Goal: Task Accomplishment & Management: Use online tool/utility

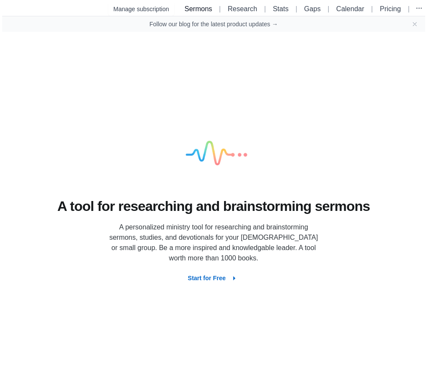
click at [208, 9] on link "Sermons" at bounding box center [198, 8] width 28 height 7
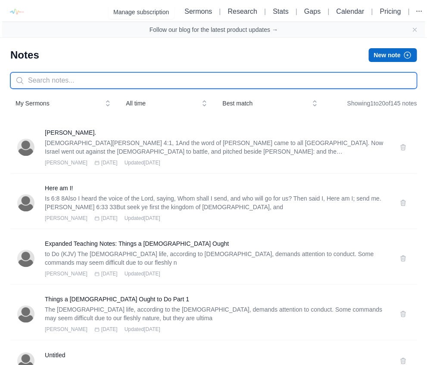
click at [150, 77] on input "text" at bounding box center [213, 80] width 406 height 16
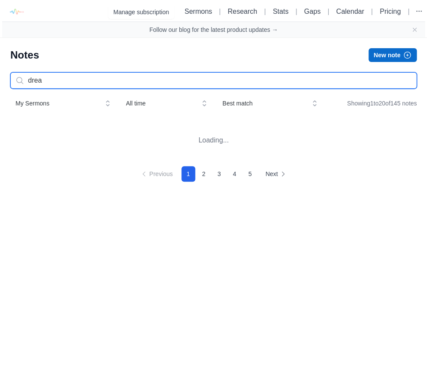
type input "dream"
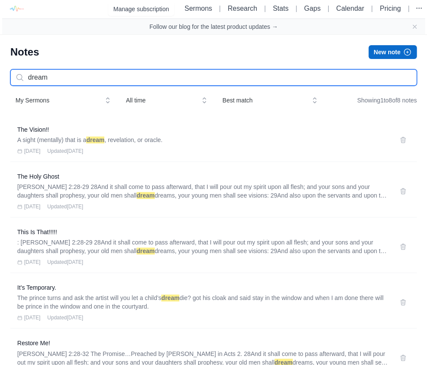
scroll to position [3, 0]
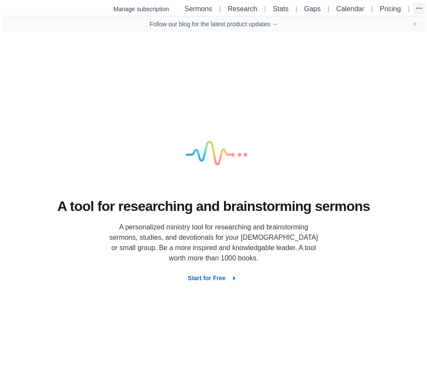
click at [419, 7] on icon "button" at bounding box center [418, 8] width 9 height 9
click at [193, 10] on ul "Sermons | Research | Stats | Gaps | Calendar | Pricing | Default Organization A…" at bounding box center [303, 8] width 244 height 13
click at [203, 11] on link "Sermons" at bounding box center [198, 8] width 28 height 7
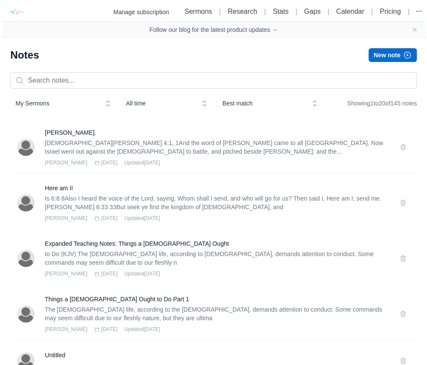
click at [392, 57] on button "New note" at bounding box center [392, 55] width 48 height 14
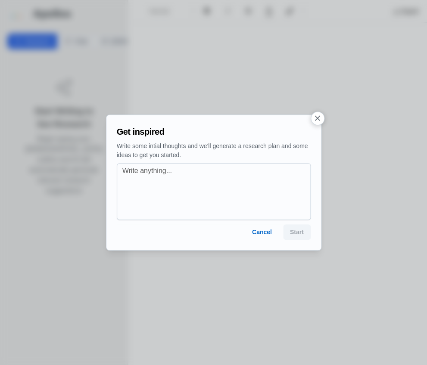
click at [317, 117] on icon "button" at bounding box center [317, 118] width 9 height 9
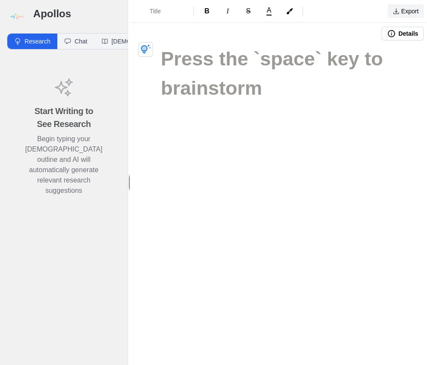
click at [402, 12] on button "Export" at bounding box center [405, 11] width 36 height 14
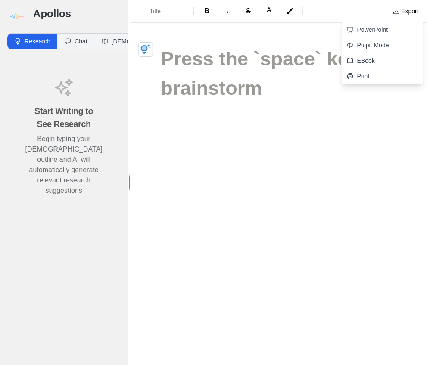
click at [307, 174] on div "Title B I S A Export PowerPoint Pulpit Mode EBook Print Details" at bounding box center [279, 182] width 296 height 365
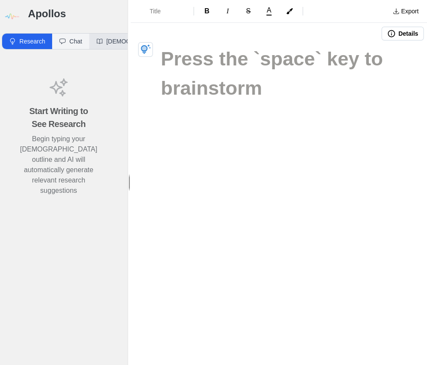
scroll to position [0, 5]
click at [397, 36] on button "Details" at bounding box center [402, 34] width 42 height 14
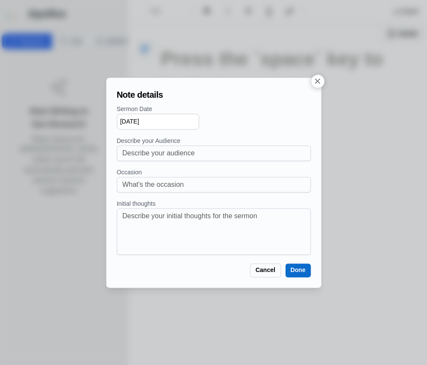
click at [322, 79] on button "button" at bounding box center [318, 82] width 14 height 14
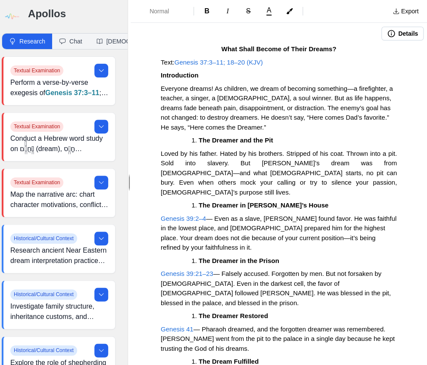
scroll to position [0, 0]
click at [224, 62] on span "Genesis 37:3–11; 18–20 (KJV)" at bounding box center [218, 62] width 88 height 7
click at [239, 62] on span "Genesis 37:3–11; 18–20 (KJV)" at bounding box center [218, 62] width 88 height 7
click at [291, 62] on p "Text: Genesis 37:3–11; 18–20 (KJV)" at bounding box center [279, 63] width 236 height 10
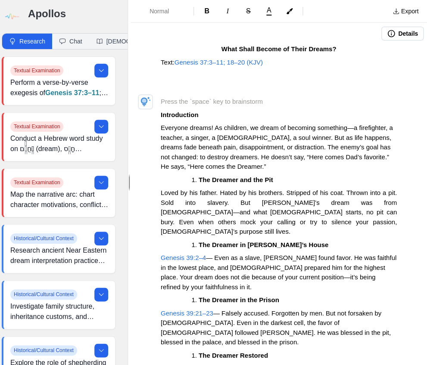
click at [203, 63] on span "Genesis 37:3–11; 18–20 (KJV)" at bounding box center [218, 62] width 88 height 7
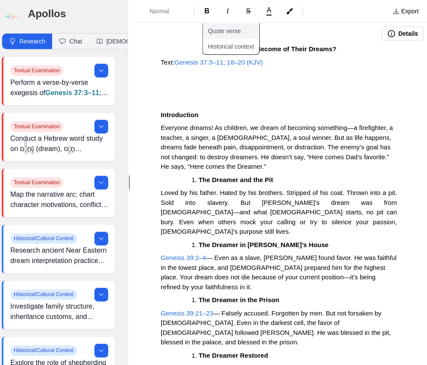
click at [234, 33] on button "Quote verse" at bounding box center [236, 31] width 67 height 16
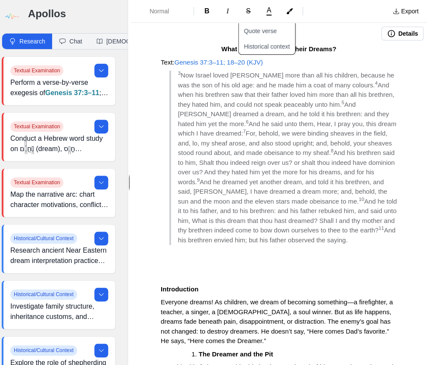
click at [240, 62] on span "Genesis 37:3–11; 18–20 (KJV)" at bounding box center [218, 62] width 88 height 7
click at [278, 35] on button "Quote verse" at bounding box center [272, 31] width 67 height 16
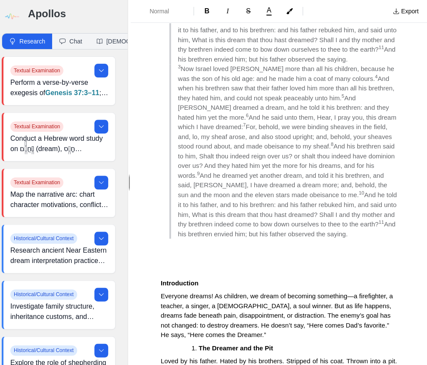
scroll to position [194, 0]
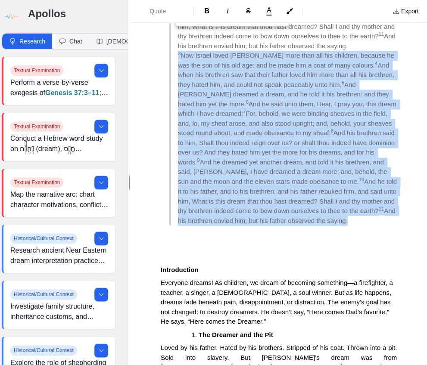
drag, startPoint x: 259, startPoint y: 221, endPoint x: 174, endPoint y: 57, distance: 185.3
click at [174, 57] on blockquote "3 Now Israel loved Joseph more than all his children, because he was the son of…" at bounding box center [282, 138] width 227 height 174
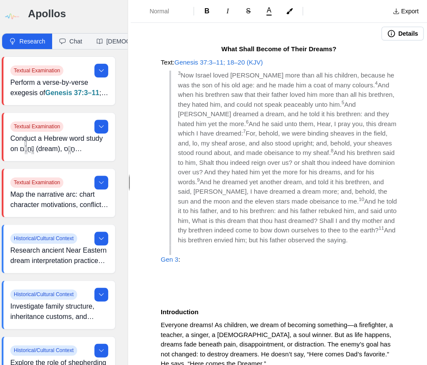
scroll to position [0, 0]
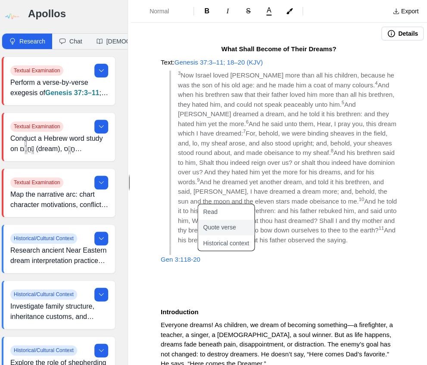
click at [236, 225] on button "Quote verse" at bounding box center [231, 228] width 67 height 16
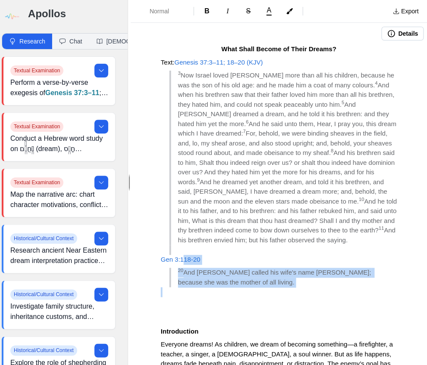
drag, startPoint x: 187, startPoint y: 286, endPoint x: 183, endPoint y: 260, distance: 26.1
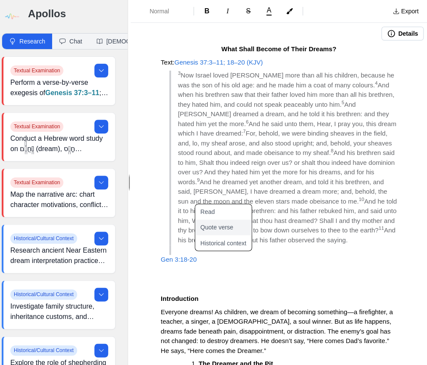
click at [211, 230] on button "Quote verse" at bounding box center [228, 228] width 67 height 16
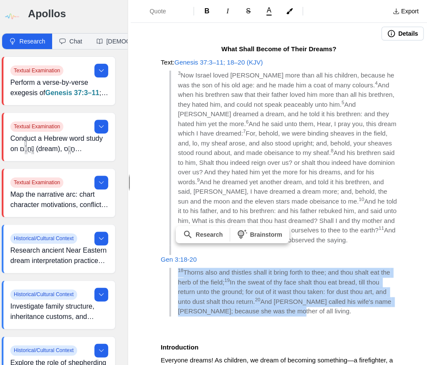
drag, startPoint x: 299, startPoint y: 310, endPoint x: 174, endPoint y: 271, distance: 131.1
click at [174, 271] on blockquote "18 Thorns also and thistles shall it bring forth to thee; and thou shalt eat th…" at bounding box center [282, 292] width 227 height 49
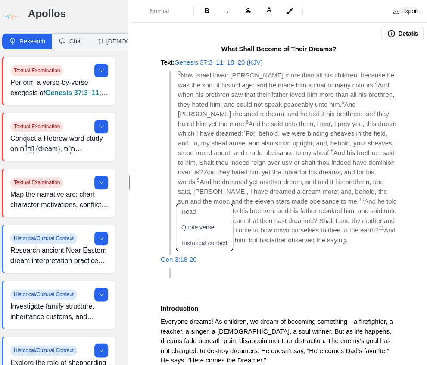
click at [176, 258] on span "Gen 3:18-20" at bounding box center [179, 259] width 36 height 7
click at [202, 229] on button "Quote verse" at bounding box center [213, 228] width 67 height 16
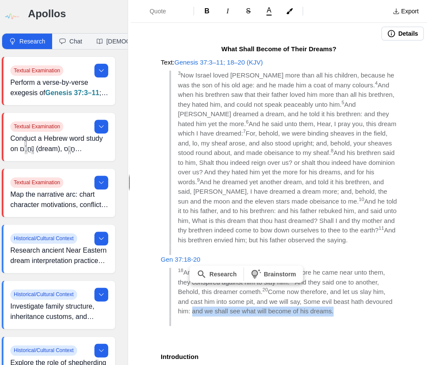
drag, startPoint x: 192, startPoint y: 310, endPoint x: 332, endPoint y: 313, distance: 140.5
click at [332, 313] on span "Come now therefore, and let us slay him, and cast him into some pit, and we wil…" at bounding box center [286, 301] width 216 height 27
click at [205, 13] on span "B" at bounding box center [206, 10] width 5 height 7
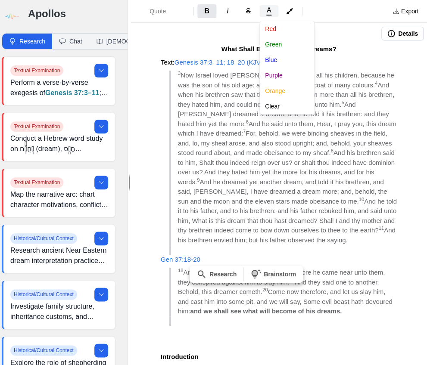
click at [270, 11] on span "A" at bounding box center [269, 10] width 5 height 7
click at [273, 62] on button "Blue" at bounding box center [292, 60] width 65 height 16
click at [372, 48] on div "Quote B I S A Red Green Blue Purple Orange Clear Export Details What Shall Beco…" at bounding box center [279, 182] width 296 height 365
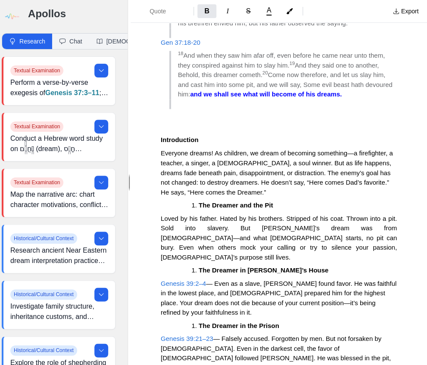
scroll to position [217, 0]
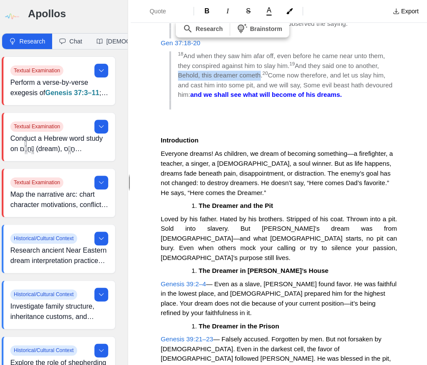
drag, startPoint x: 176, startPoint y: 74, endPoint x: 241, endPoint y: 83, distance: 65.2
click at [259, 76] on blockquote "18 And when they saw him afar off, even before he came near unto them, they con…" at bounding box center [282, 75] width 227 height 49
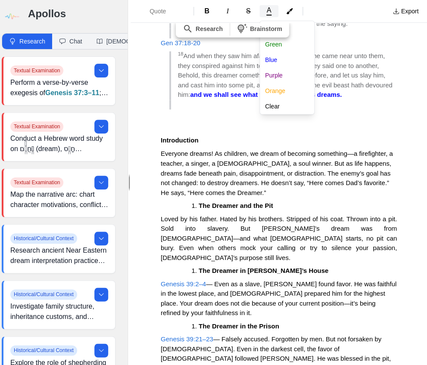
click at [267, 10] on span "A" at bounding box center [269, 10] width 5 height 7
click at [284, 93] on button "Orange" at bounding box center [292, 91] width 65 height 16
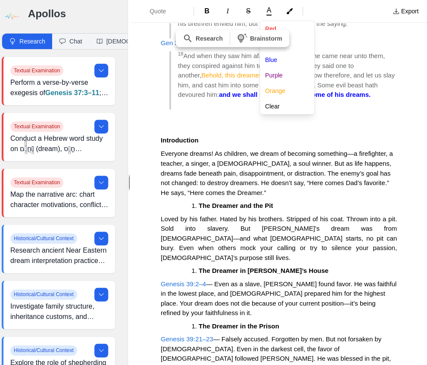
click at [360, 130] on div "Quote B I S A Red Green Blue Purple Orange Clear Export Details What Shall Beco…" at bounding box center [279, 182] width 296 height 365
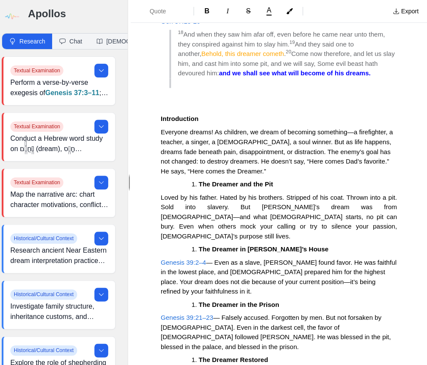
scroll to position [239, 0]
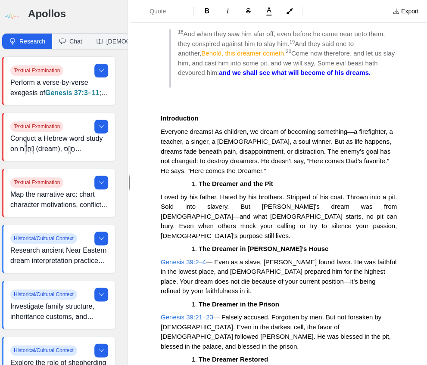
click at [290, 147] on span "Everyone dreams! As children, we dream of becoming something—a firefighter, a t…" at bounding box center [278, 151] width 234 height 46
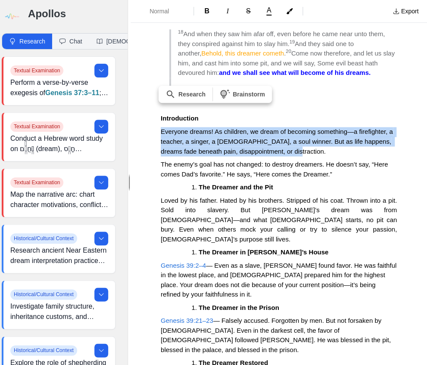
drag, startPoint x: 160, startPoint y: 129, endPoint x: 341, endPoint y: 152, distance: 182.8
click at [341, 152] on div "What Shall Become of Their Dreams? Text: Genesis 37:3–11; 18–20 (KJV) 3 Now Isr…" at bounding box center [279, 349] width 296 height 1086
click at [211, 12] on button "B" at bounding box center [206, 11] width 19 height 14
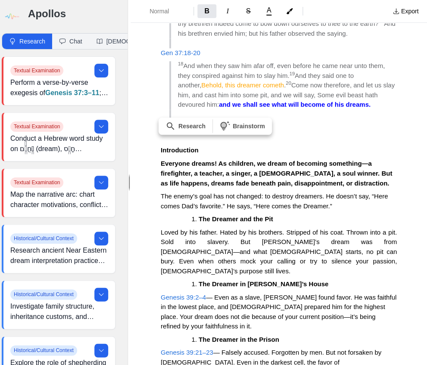
scroll to position [207, 0]
click at [348, 119] on p at bounding box center [279, 124] width 236 height 10
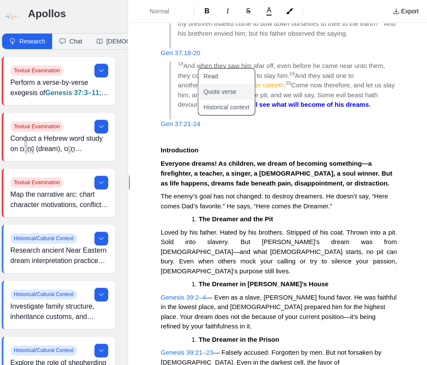
click at [227, 91] on button "Quote verse" at bounding box center [231, 92] width 67 height 16
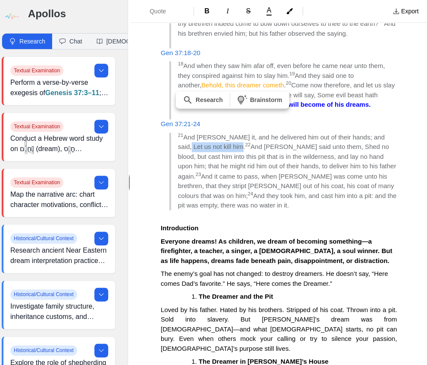
drag, startPoint x: 177, startPoint y: 146, endPoint x: 229, endPoint y: 148, distance: 51.7
click at [229, 148] on blockquote "21 And Reuben heard it, and he delivered him out of their hands; and said, Let …" at bounding box center [282, 172] width 227 height 78
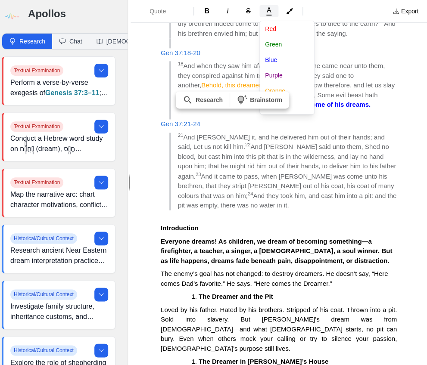
click at [267, 12] on span "A" at bounding box center [269, 10] width 5 height 7
click at [282, 41] on button "Green" at bounding box center [292, 45] width 65 height 16
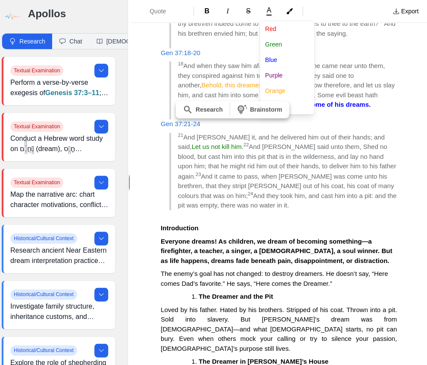
click at [205, 203] on div "Quote B I S A Red Green Blue Purple Orange Clear Export Details What Shall Beco…" at bounding box center [279, 182] width 296 height 365
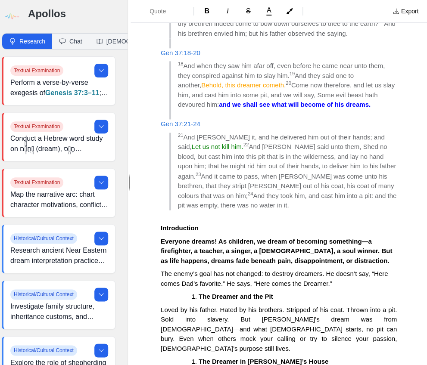
click at [197, 205] on blockquote "21 And Reuben heard it, and he delivered him out of their hands; and said, Let …" at bounding box center [282, 172] width 227 height 78
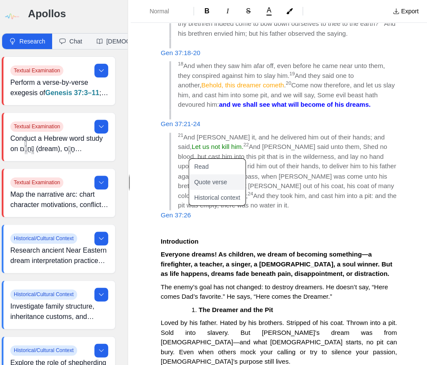
click at [219, 184] on button "Quote verse" at bounding box center [222, 182] width 67 height 16
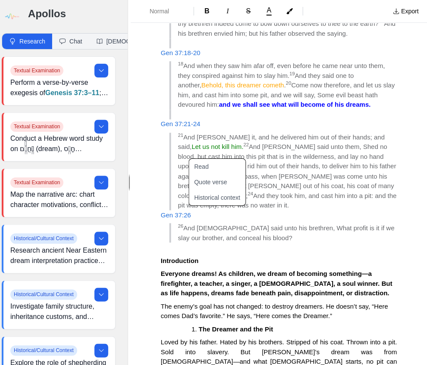
click at [250, 237] on blockquote "26 And Judah said unto his brethren, What profit is it if we slay our brother, …" at bounding box center [282, 232] width 227 height 19
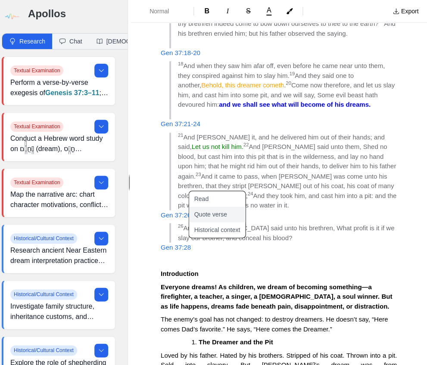
click at [217, 212] on button "Quote verse" at bounding box center [222, 215] width 67 height 16
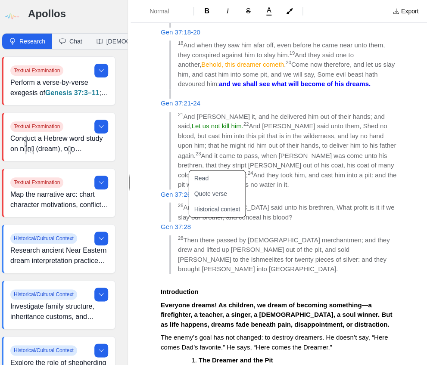
scroll to position [236, 0]
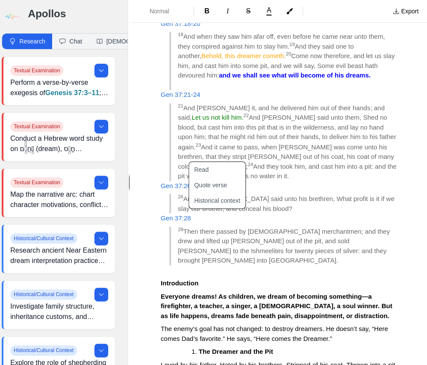
click at [335, 250] on blockquote "28 Then there passed by Midianites merchantmen; and they drew and lifted up Jos…" at bounding box center [282, 246] width 227 height 39
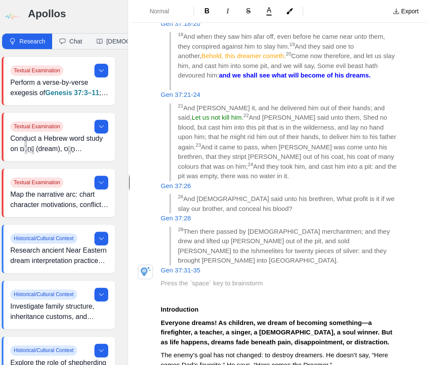
scroll to position [256, 0]
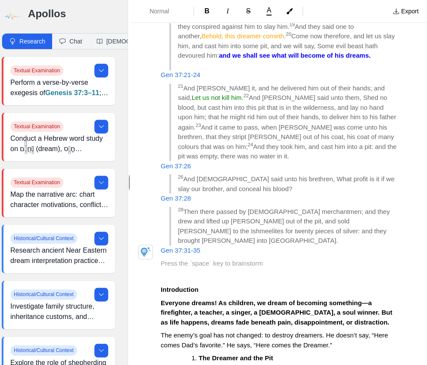
click at [202, 246] on p "Gen 37:31-35" at bounding box center [279, 251] width 236 height 10
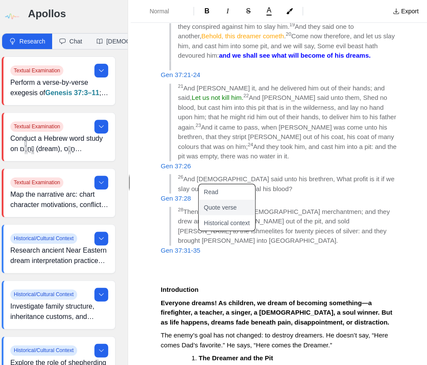
click at [226, 205] on button "Quote verse" at bounding box center [232, 207] width 67 height 16
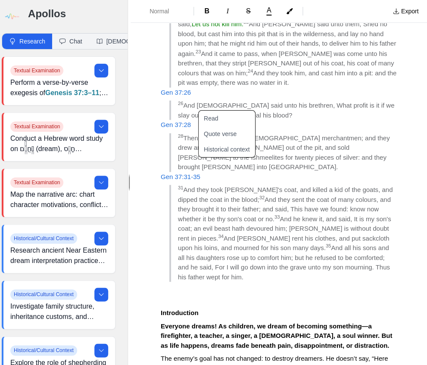
scroll to position [330, 0]
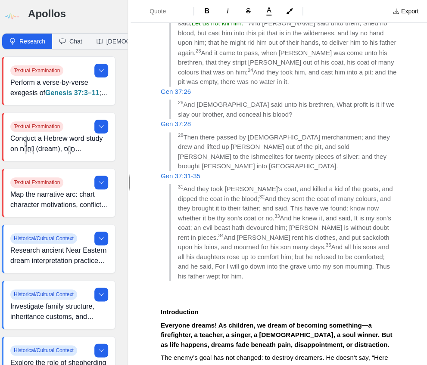
click at [374, 257] on blockquote "31 And they took Joseph's coat, and killed a kid of the goats, and dipped the c…" at bounding box center [282, 232] width 227 height 97
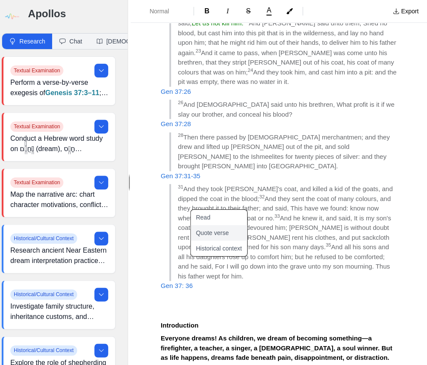
click at [221, 238] on button "Quote verse" at bounding box center [224, 233] width 67 height 16
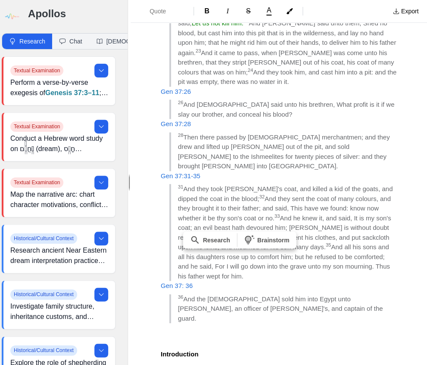
drag, startPoint x: 222, startPoint y: 277, endPoint x: 334, endPoint y: 279, distance: 112.4
click at [334, 295] on span "And the Midianites sold him into Egypt unto Potiphar, an officer of Pharaoh's, …" at bounding box center [281, 308] width 206 height 27
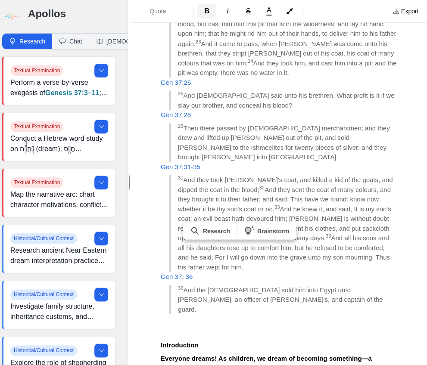
click at [211, 12] on button "B" at bounding box center [206, 11] width 19 height 14
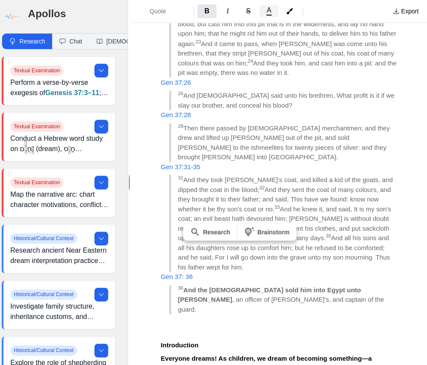
click at [271, 9] on span "A" at bounding box center [269, 10] width 5 height 7
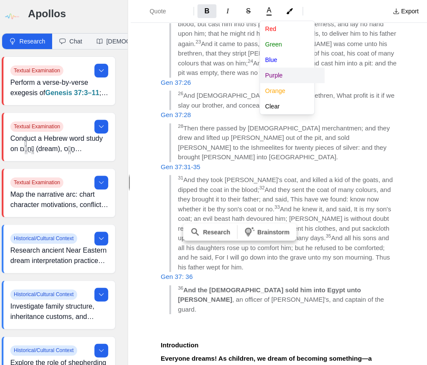
click at [279, 72] on button "Purple" at bounding box center [292, 76] width 65 height 16
click at [150, 114] on div "Quote B I S A Red Green Blue Purple Orange Clear Export Details What Shall Beco…" at bounding box center [279, 182] width 296 height 365
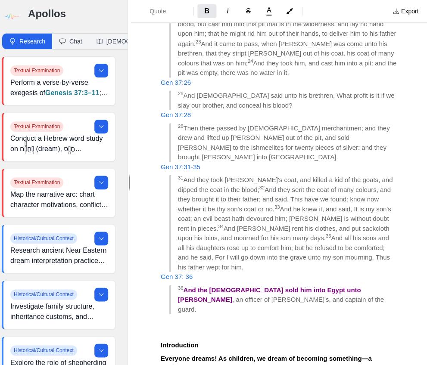
scroll to position [341, 0]
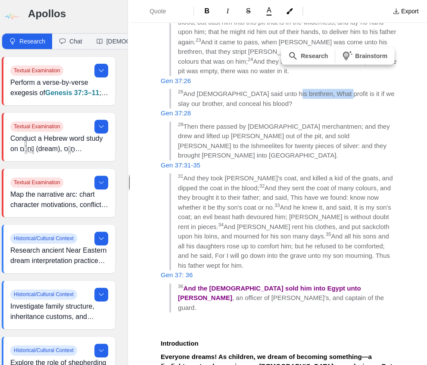
drag, startPoint x: 283, startPoint y: 90, endPoint x: 329, endPoint y: 93, distance: 45.8
click at [329, 93] on span "And Judah said unto his brethren, What profit is it if we slay our brother, and…" at bounding box center [287, 98] width 218 height 17
click at [267, 12] on span "A" at bounding box center [269, 10] width 5 height 7
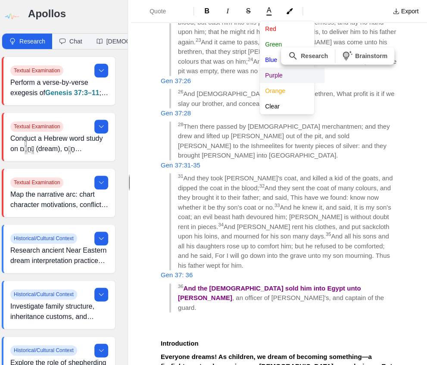
click at [274, 79] on button "Purple" at bounding box center [292, 76] width 65 height 16
click at [275, 75] on button "Purple" at bounding box center [292, 76] width 65 height 16
click at [210, 12] on div "Quote B I S A Red Green Blue Purple Orange Clear" at bounding box center [260, 11] width 252 height 16
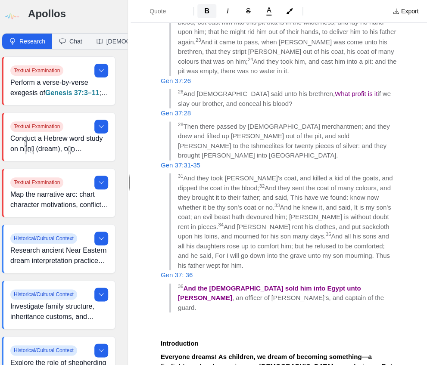
click at [208, 11] on span "B" at bounding box center [206, 10] width 5 height 7
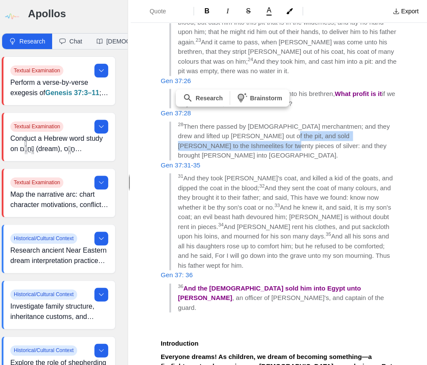
drag, startPoint x: 261, startPoint y: 134, endPoint x: 223, endPoint y: 146, distance: 39.8
click at [223, 146] on span "Then there passed by Midianites merchantmen; and they drew and lifted up Joseph…" at bounding box center [285, 140] width 214 height 37
click at [271, 10] on button "A" at bounding box center [268, 11] width 19 height 12
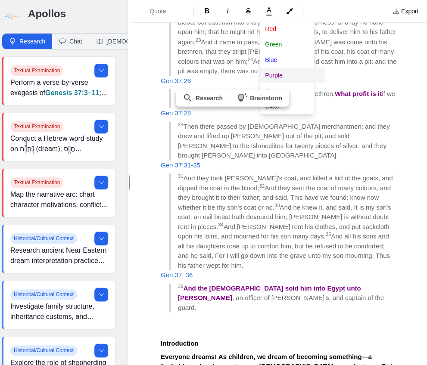
click at [272, 72] on button "Purple" at bounding box center [292, 76] width 65 height 16
click at [205, 13] on div "Quote B I S A Red Green Blue Purple Orange Clear" at bounding box center [260, 11] width 252 height 16
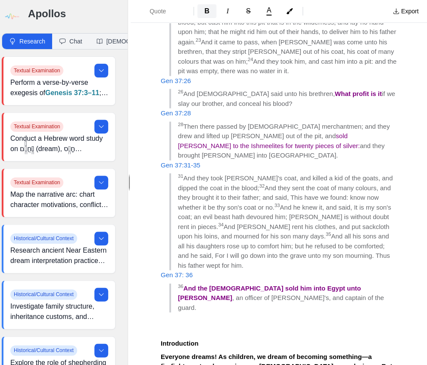
click at [208, 12] on span "B" at bounding box center [206, 10] width 5 height 7
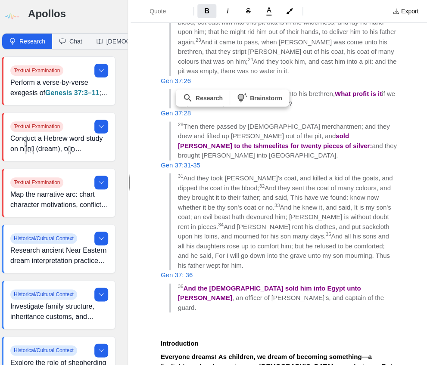
click at [371, 160] on p "Gen 37:31-35" at bounding box center [279, 165] width 236 height 10
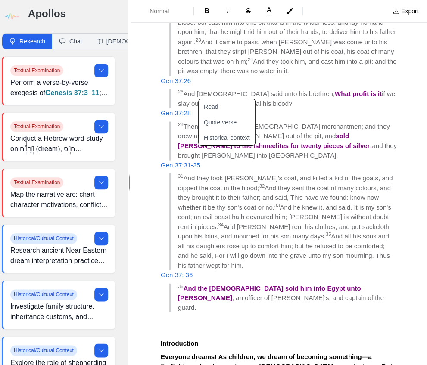
scroll to position [0, 0]
click at [98, 183] on icon at bounding box center [101, 182] width 7 height 7
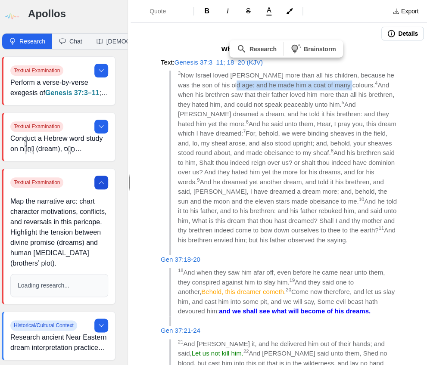
drag, startPoint x: 234, startPoint y: 85, endPoint x: 308, endPoint y: 84, distance: 74.5
click at [347, 85] on span "Now Israel loved Joseph more than all his children, because he was the son of h…" at bounding box center [287, 80] width 218 height 17
click at [210, 12] on button "B" at bounding box center [206, 11] width 19 height 14
click at [272, 10] on button "A" at bounding box center [268, 11] width 19 height 12
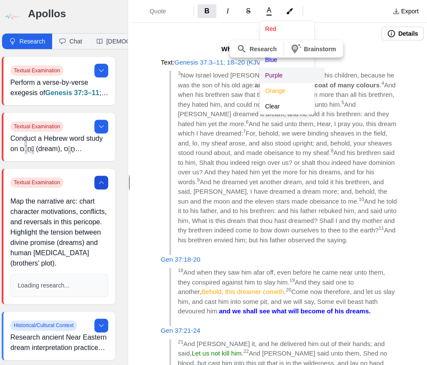
click at [287, 76] on button "Purple" at bounding box center [292, 76] width 65 height 16
click at [403, 109] on div "Quote B I S A Red Green Blue Purple Orange Clear Export Details What Shall Beco…" at bounding box center [279, 182] width 296 height 365
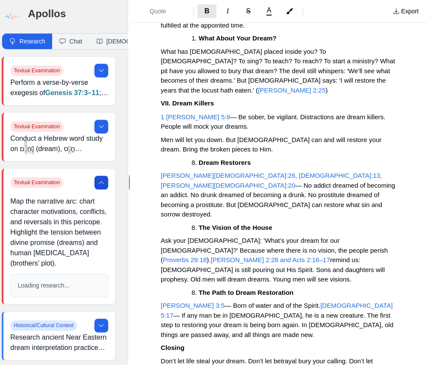
scroll to position [981, 0]
